Goal: Information Seeking & Learning: Learn about a topic

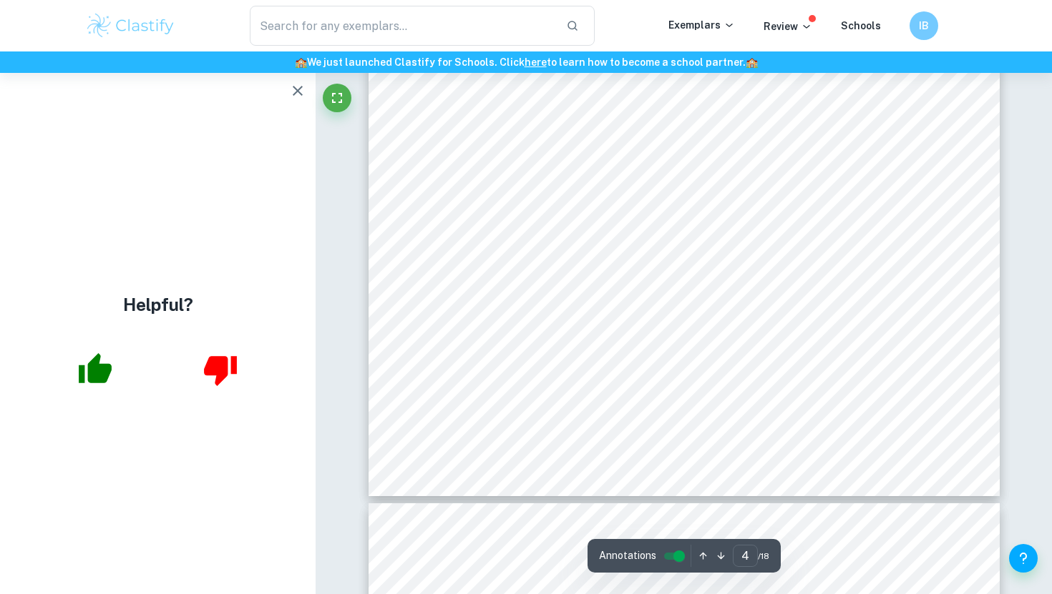
scroll to position [2980, 0]
click at [774, 398] on div "estimating the value of a mathematical problem. Certain modifications were made…" at bounding box center [683, 87] width 631 height 816
click at [298, 87] on icon "button" at bounding box center [297, 90] width 17 height 17
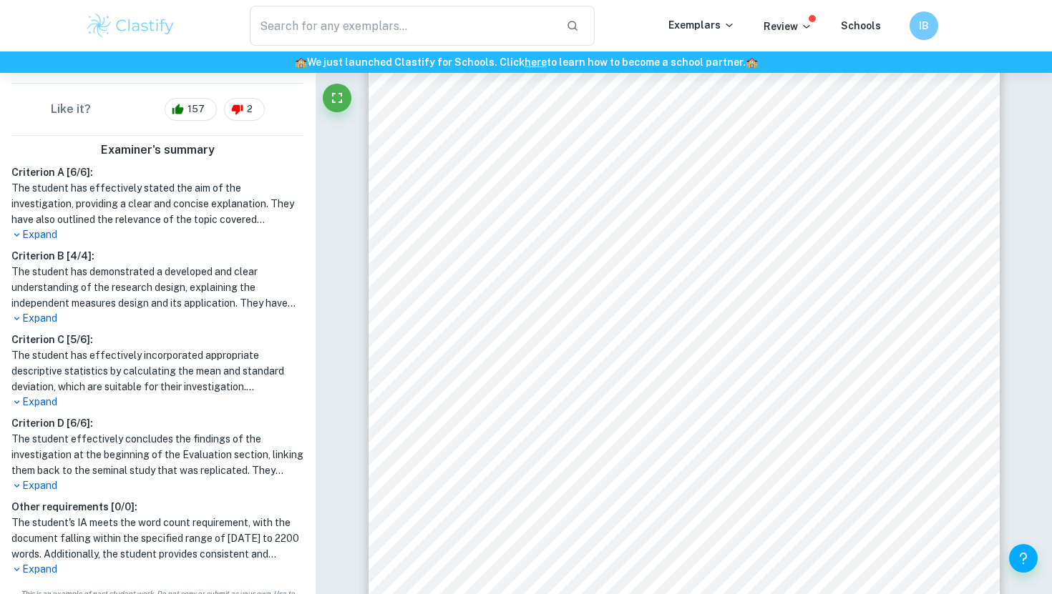
scroll to position [336, 0]
click at [54, 564] on p "Expand" at bounding box center [157, 571] width 293 height 15
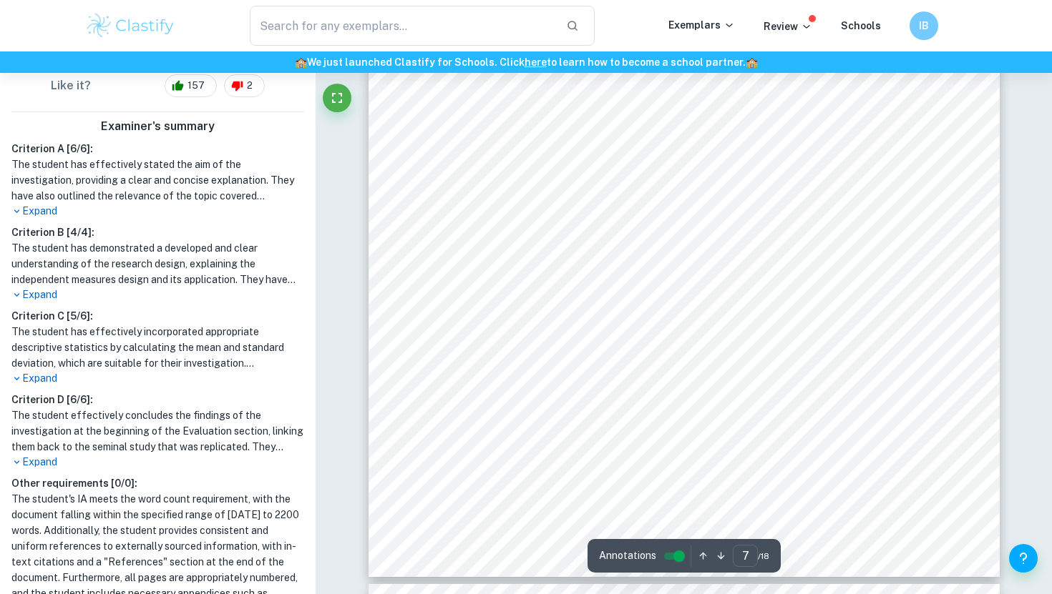
scroll to position [5378, 0]
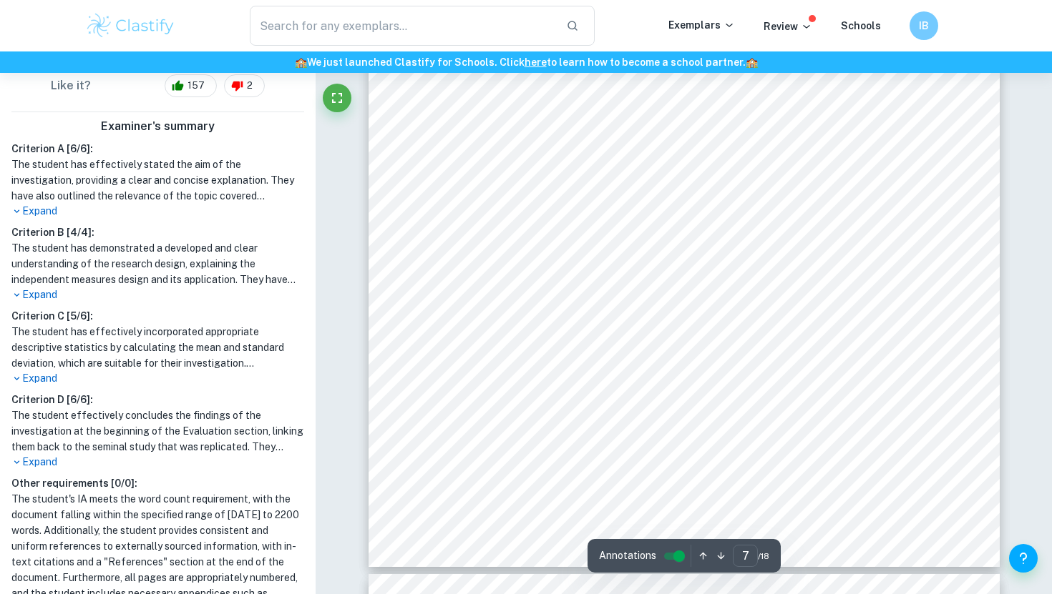
click at [582, 353] on span "Table 1 summarizes the results:" at bounding box center [520, 358] width 156 height 12
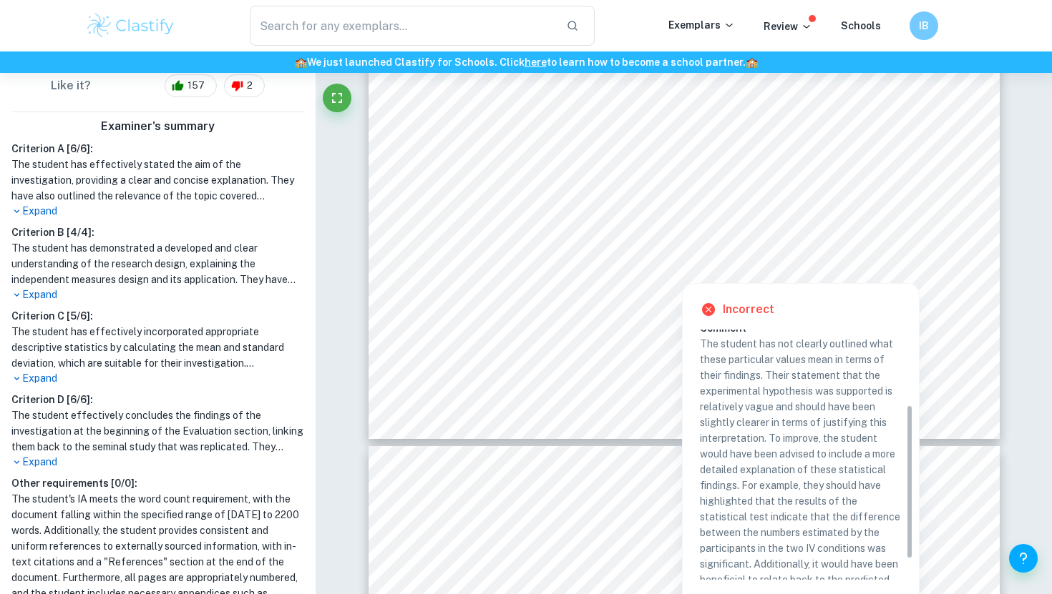
scroll to position [94, 0]
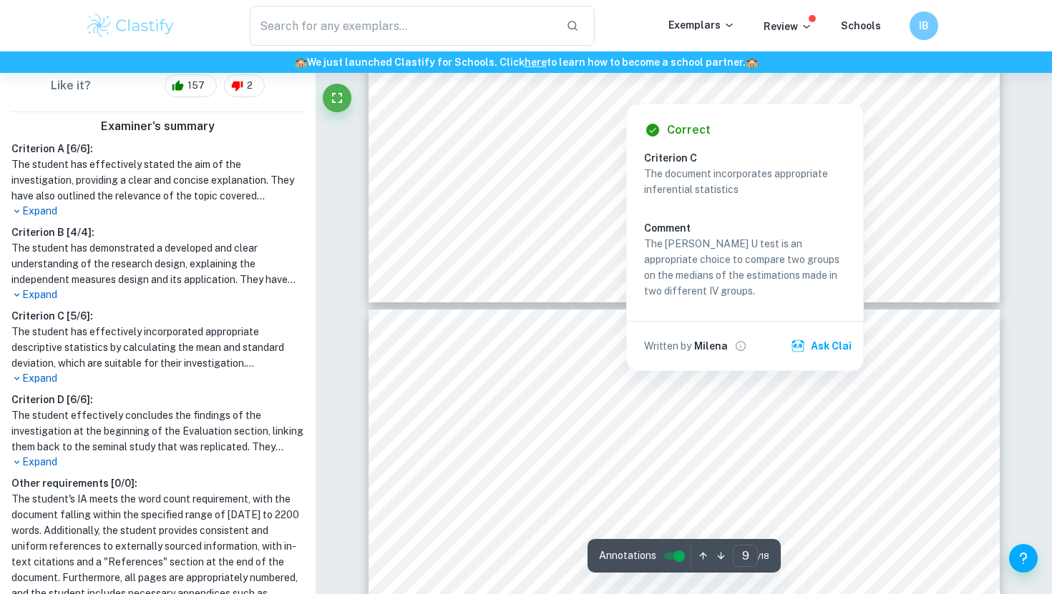
type input "8"
